Goal: Information Seeking & Learning: Learn about a topic

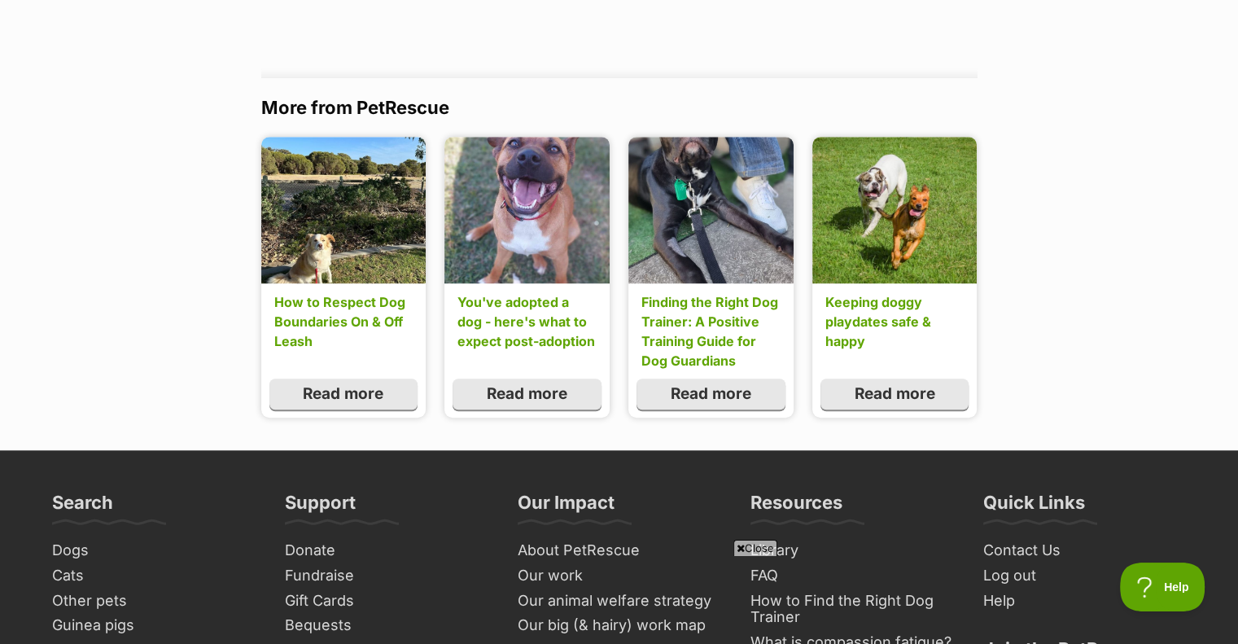
scroll to position [7570, 0]
